Goal: Navigation & Orientation: Find specific page/section

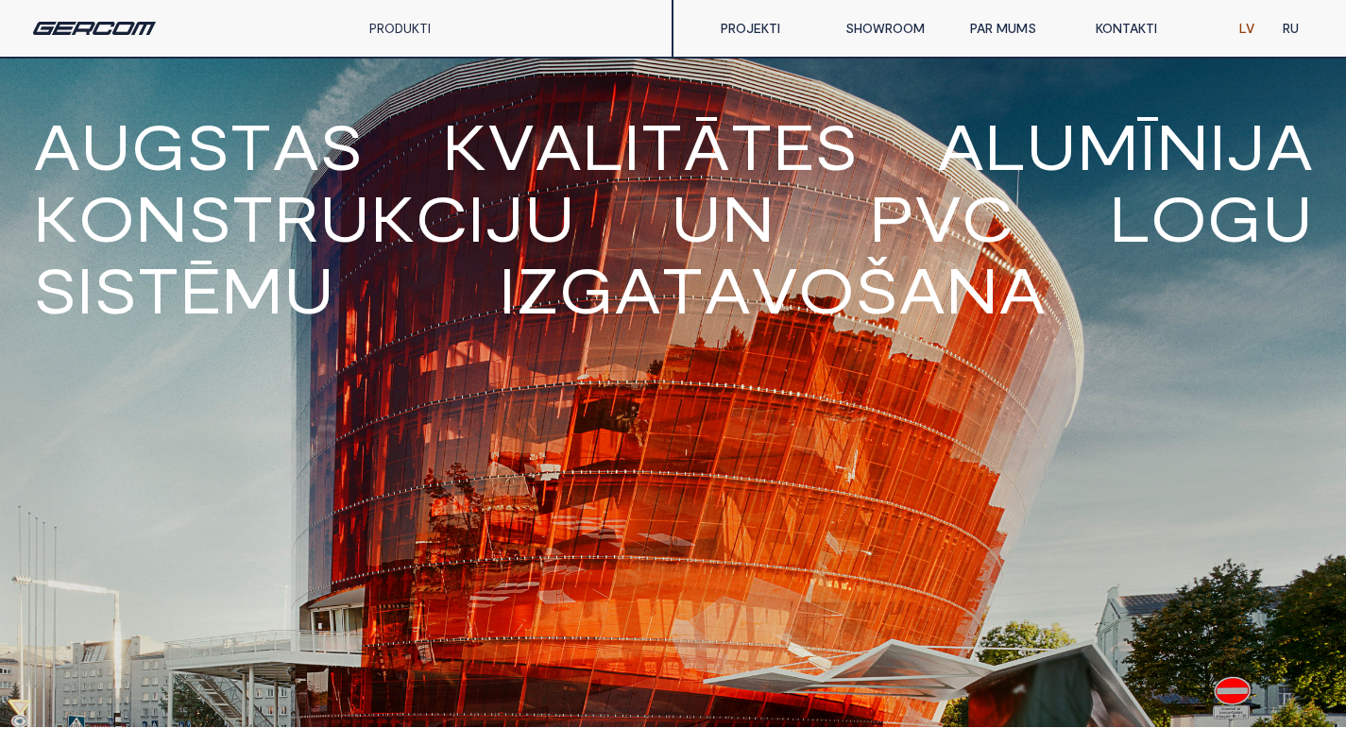
click at [771, 25] on link "PROJEKTI" at bounding box center [768, 28] width 125 height 38
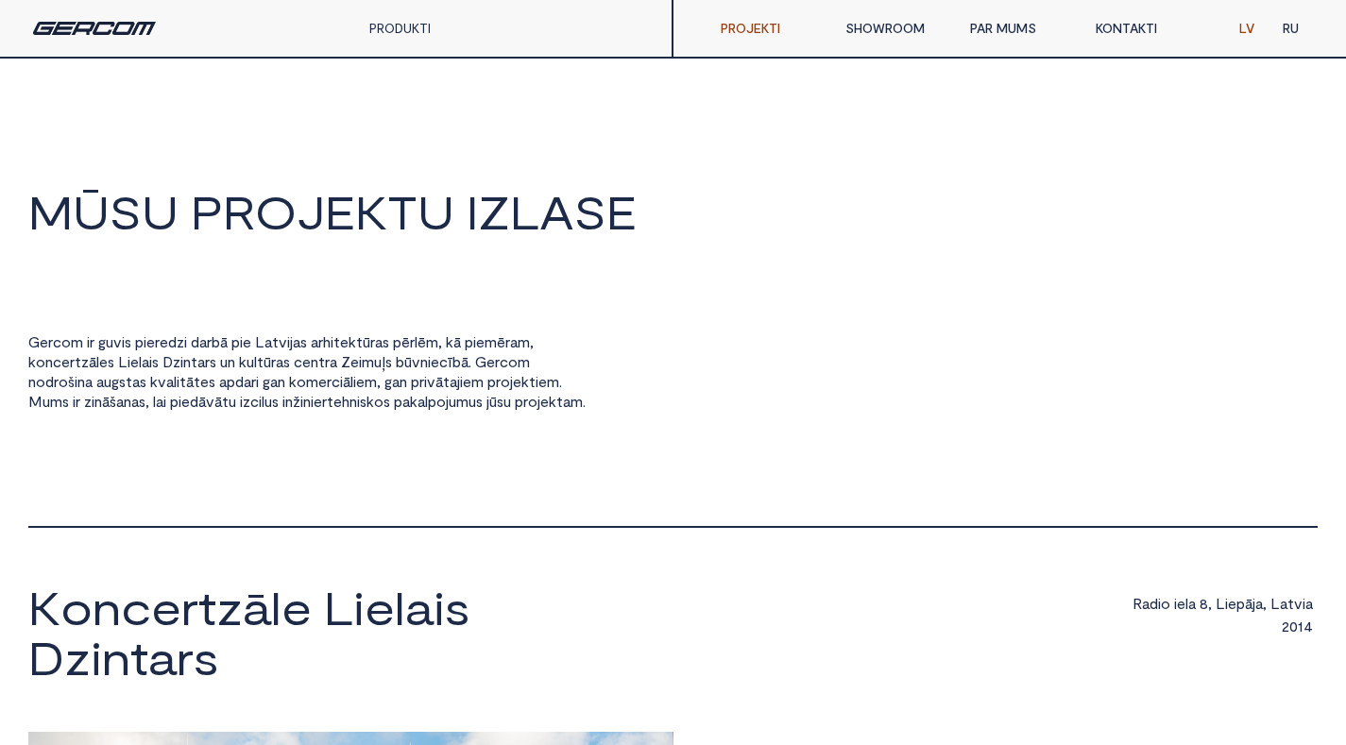
click at [1004, 14] on link "PAR MUMS" at bounding box center [1018, 28] width 125 height 38
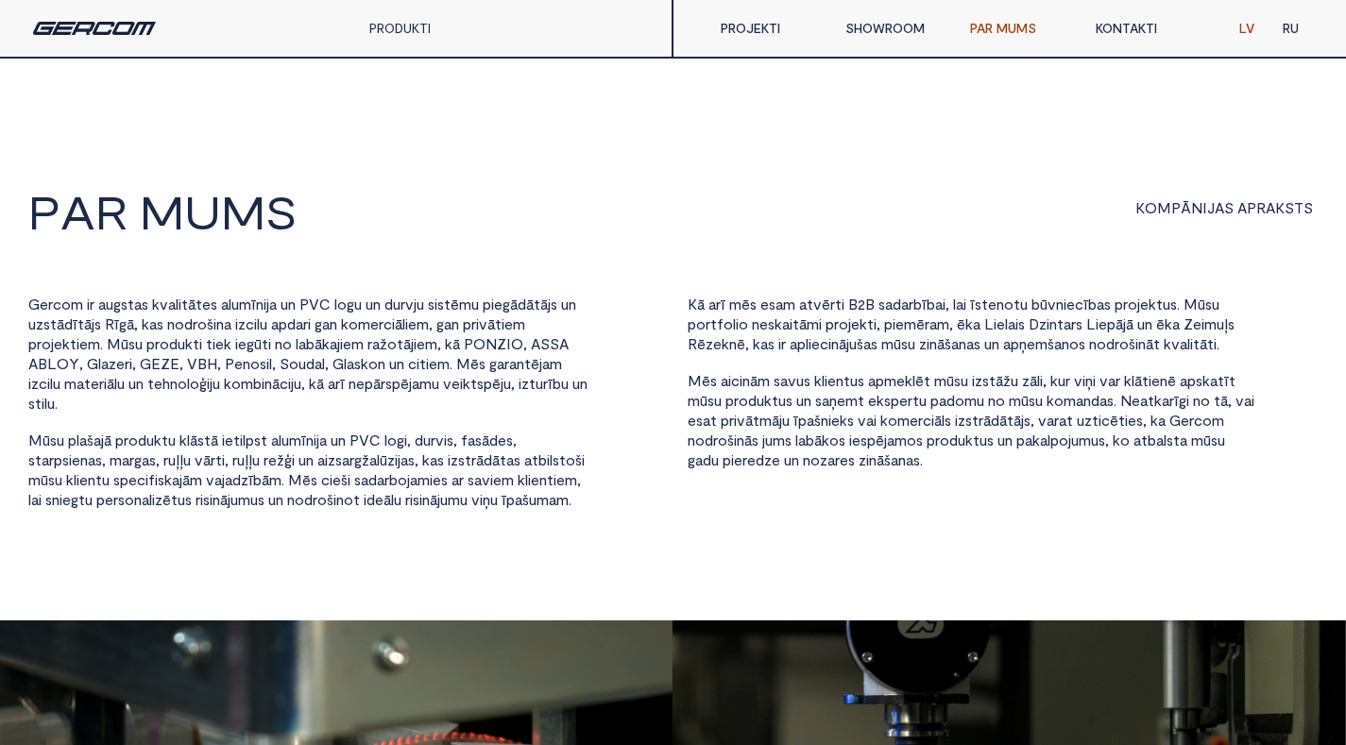
click at [1310, 29] on link "RU" at bounding box center [1290, 28] width 44 height 38
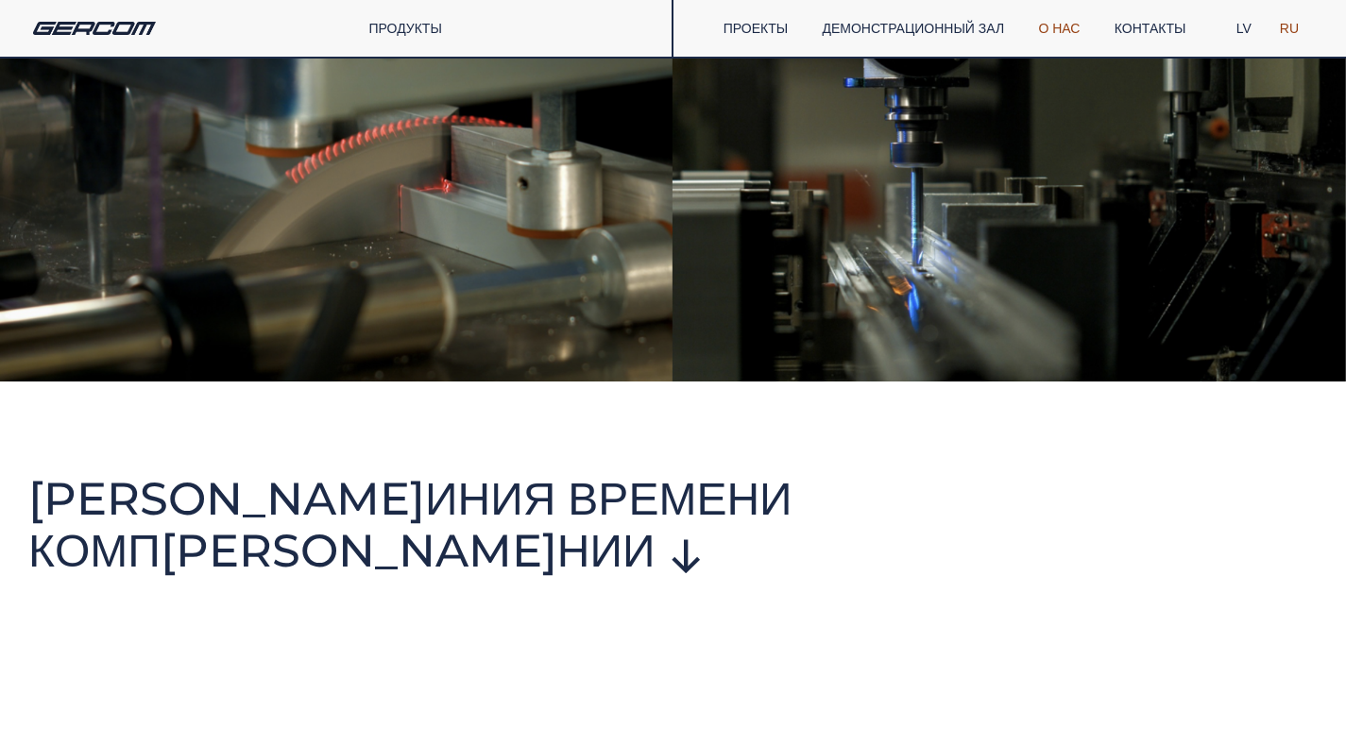
scroll to position [1077, 0]
